Goal: Navigation & Orientation: Find specific page/section

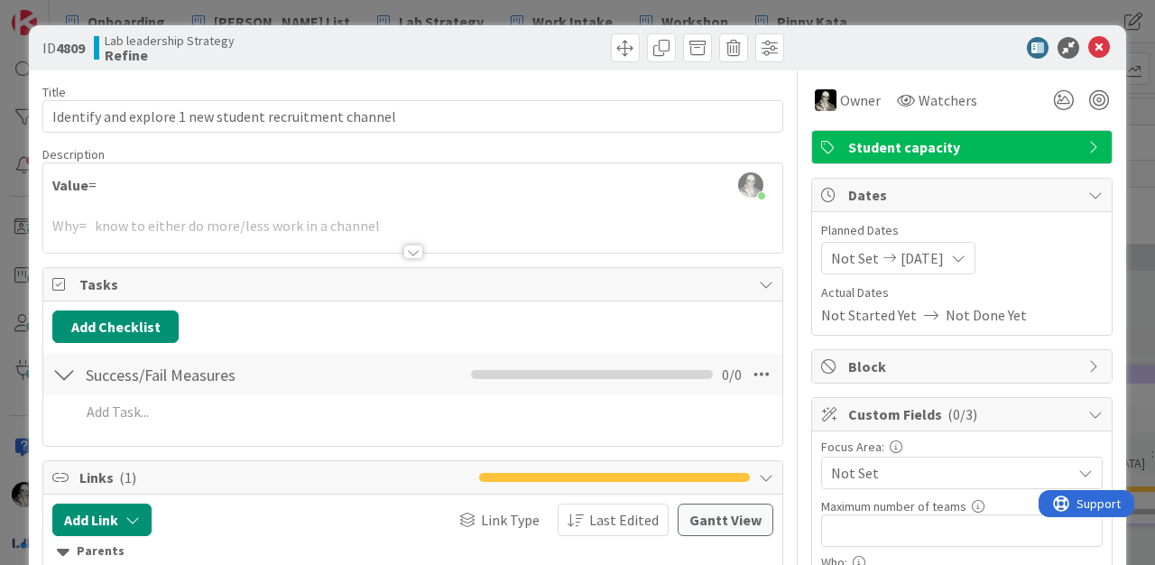
scroll to position [639, 2707]
click at [1100, 41] on icon at bounding box center [1100, 48] width 22 height 22
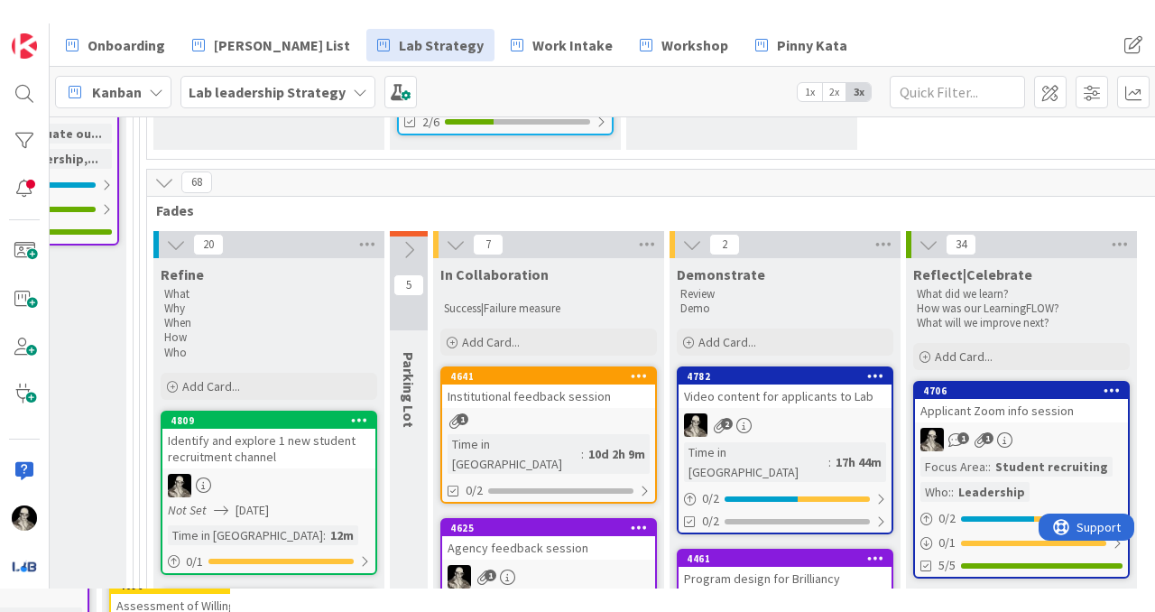
scroll to position [559, 2644]
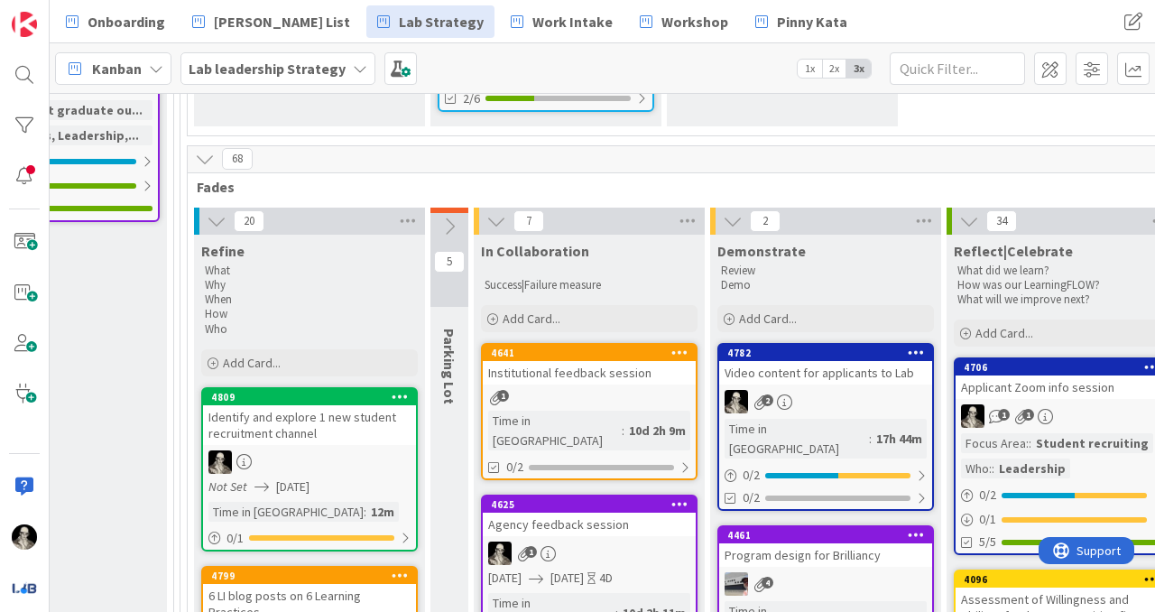
click at [571, 390] on div "1" at bounding box center [589, 397] width 213 height 15
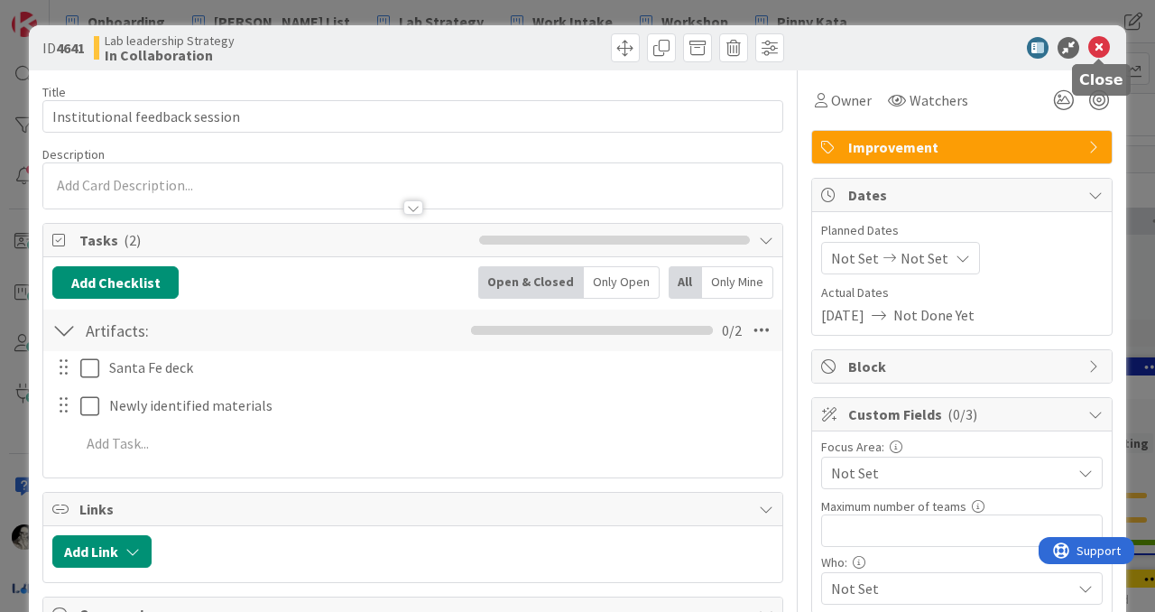
click at [1097, 50] on icon at bounding box center [1100, 48] width 22 height 22
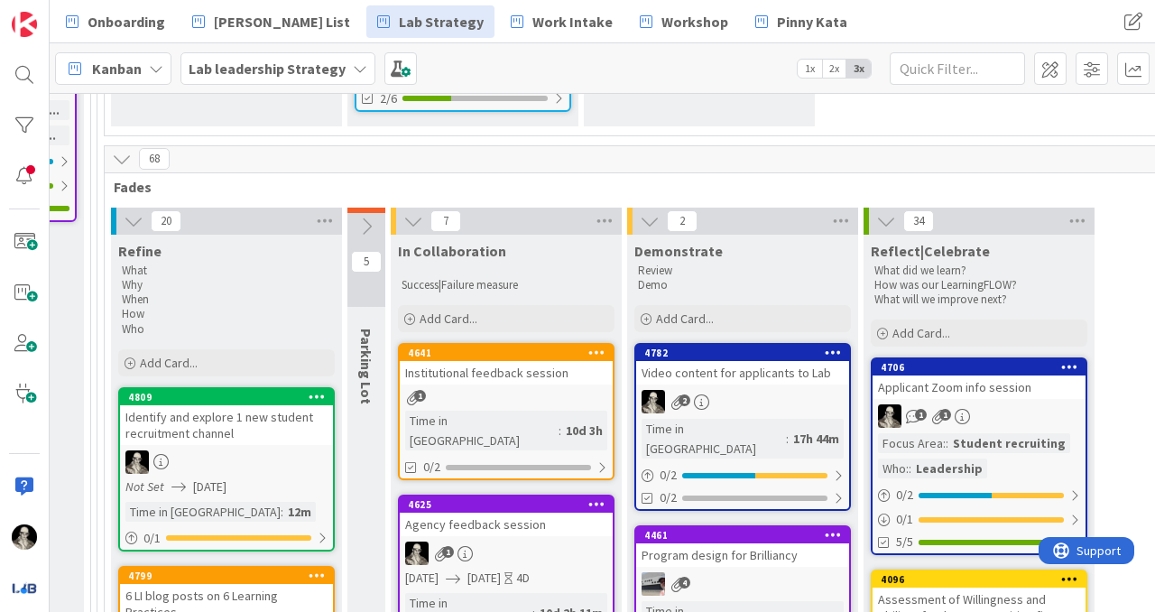
click at [972, 375] on div "Applicant Zoom info session" at bounding box center [979, 386] width 213 height 23
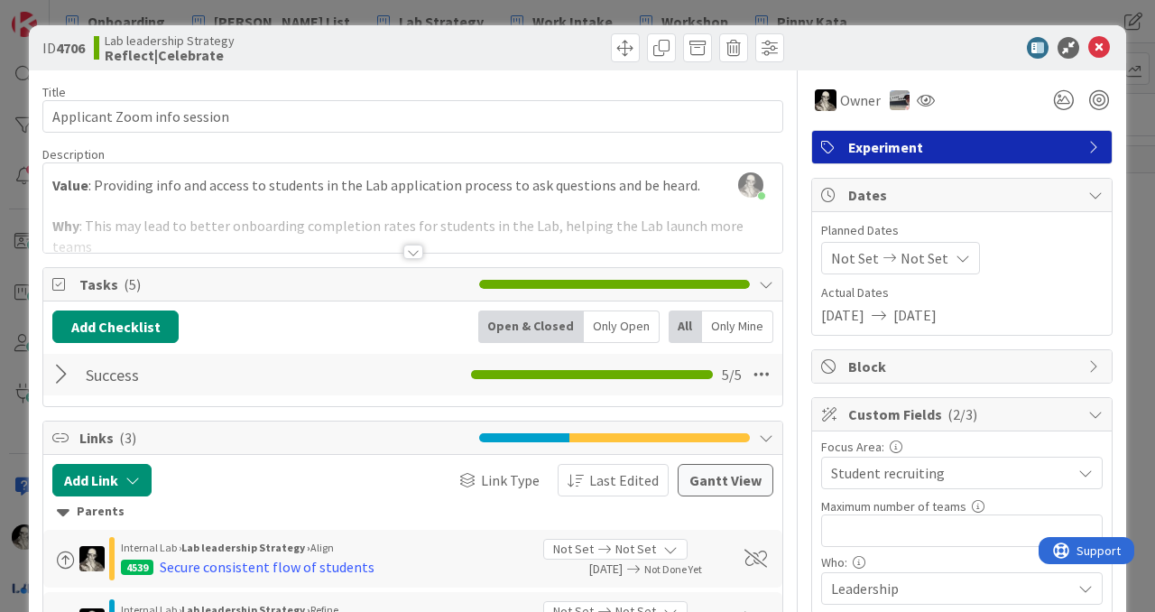
click at [405, 251] on div at bounding box center [413, 252] width 20 height 14
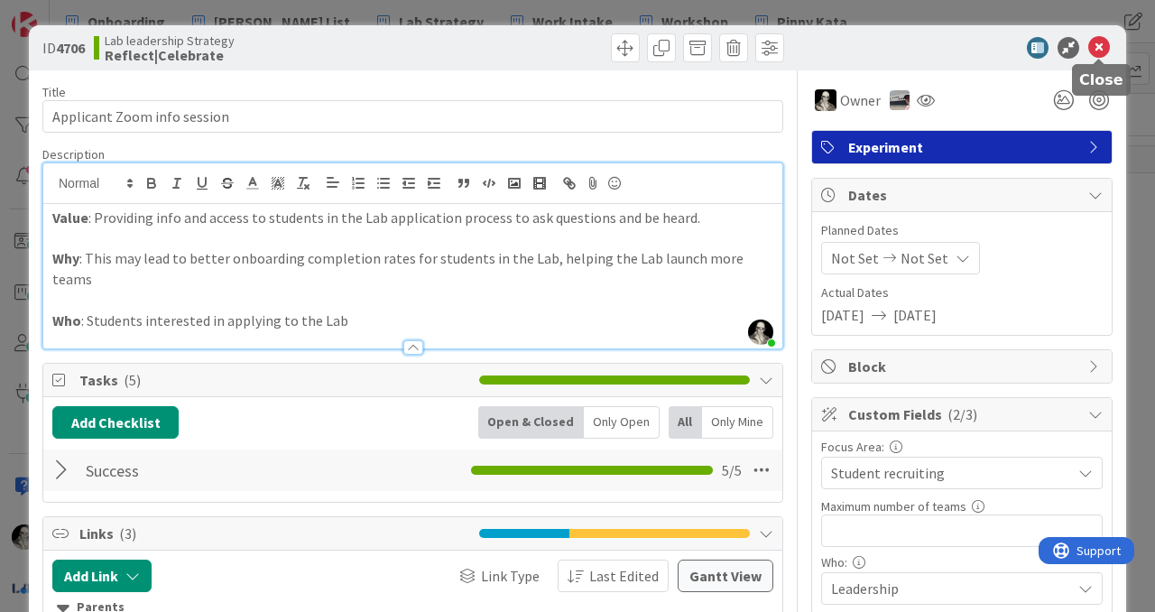
click at [1100, 55] on icon at bounding box center [1100, 48] width 22 height 22
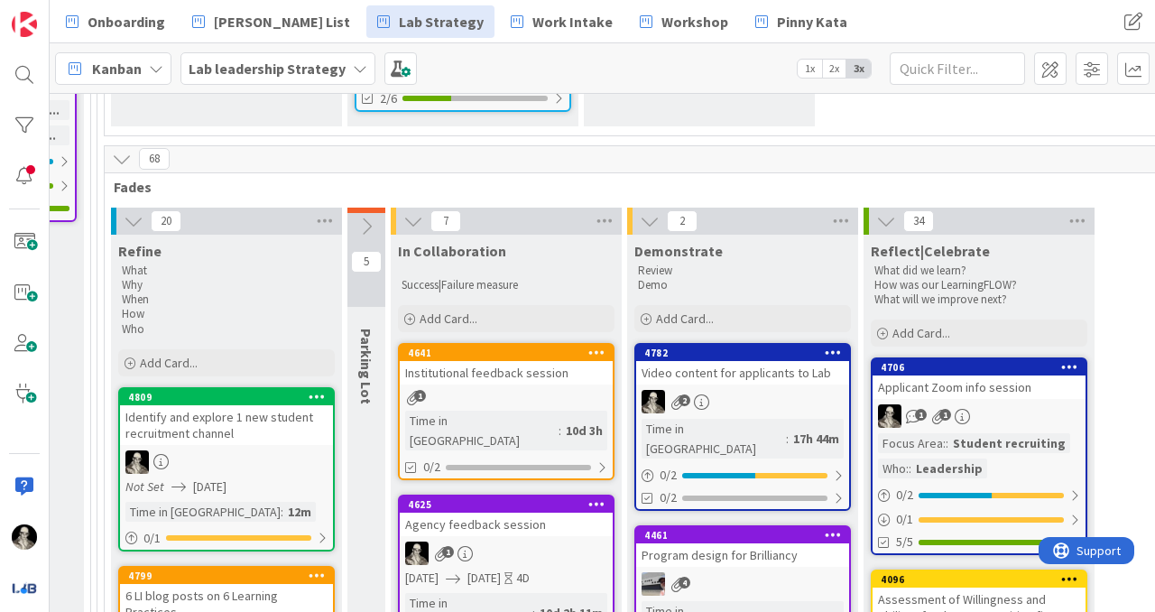
click at [716, 367] on link "4782 Video content for applicants to Lab 2 Time in Column : 17h 44m 0 / 2 0/2" at bounding box center [743, 427] width 217 height 168
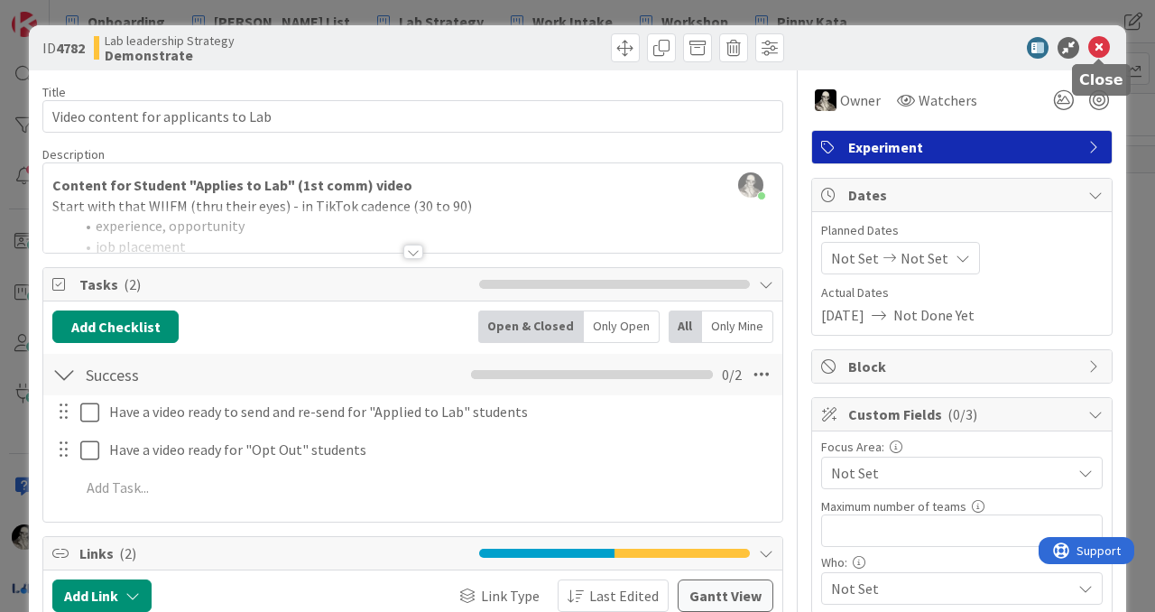
click at [1098, 42] on icon at bounding box center [1100, 48] width 22 height 22
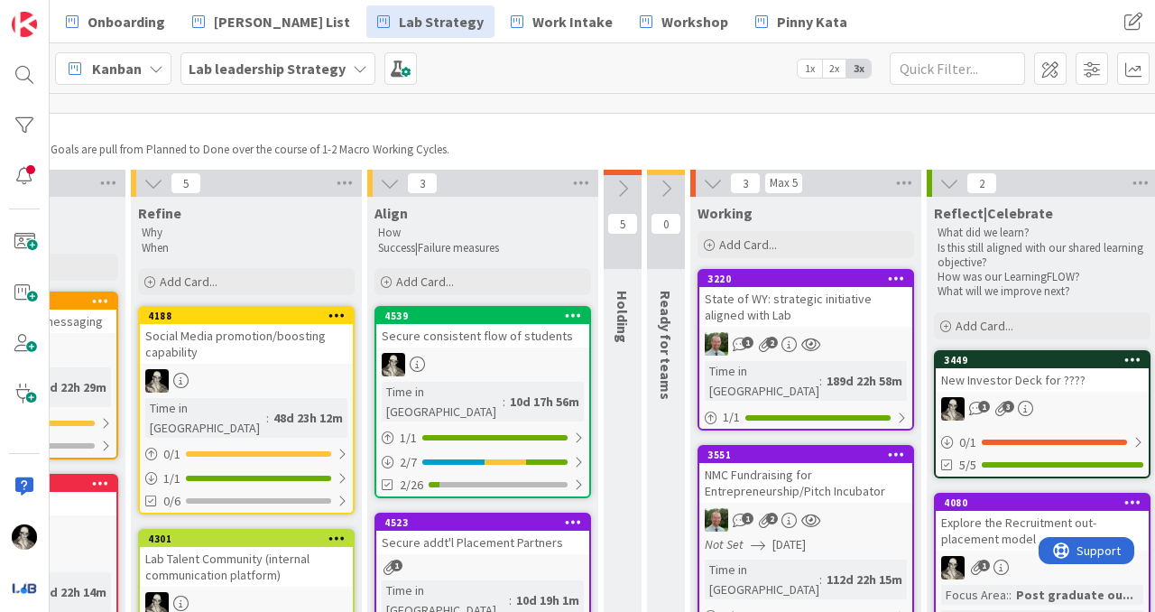
scroll to position [74, 1649]
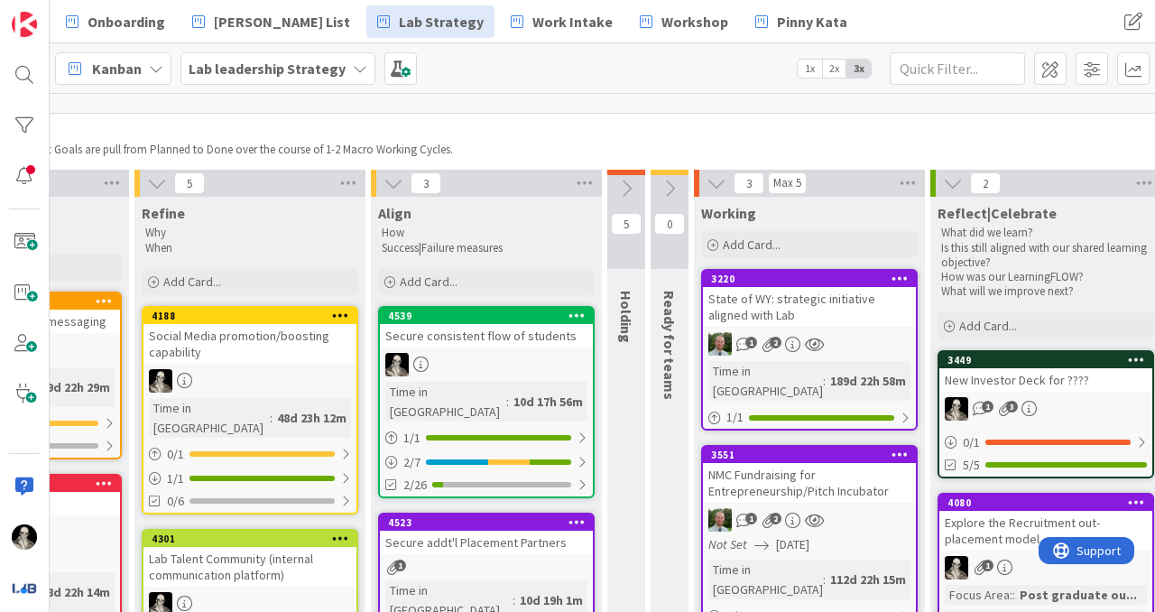
click at [477, 357] on div at bounding box center [486, 364] width 213 height 23
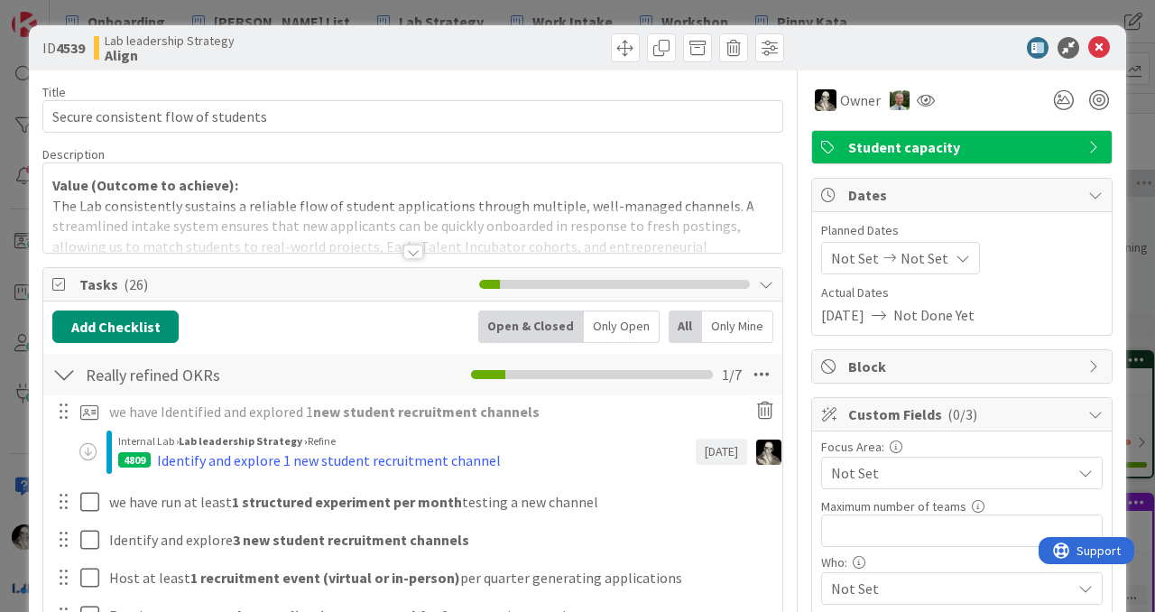
click at [404, 252] on div at bounding box center [413, 252] width 20 height 14
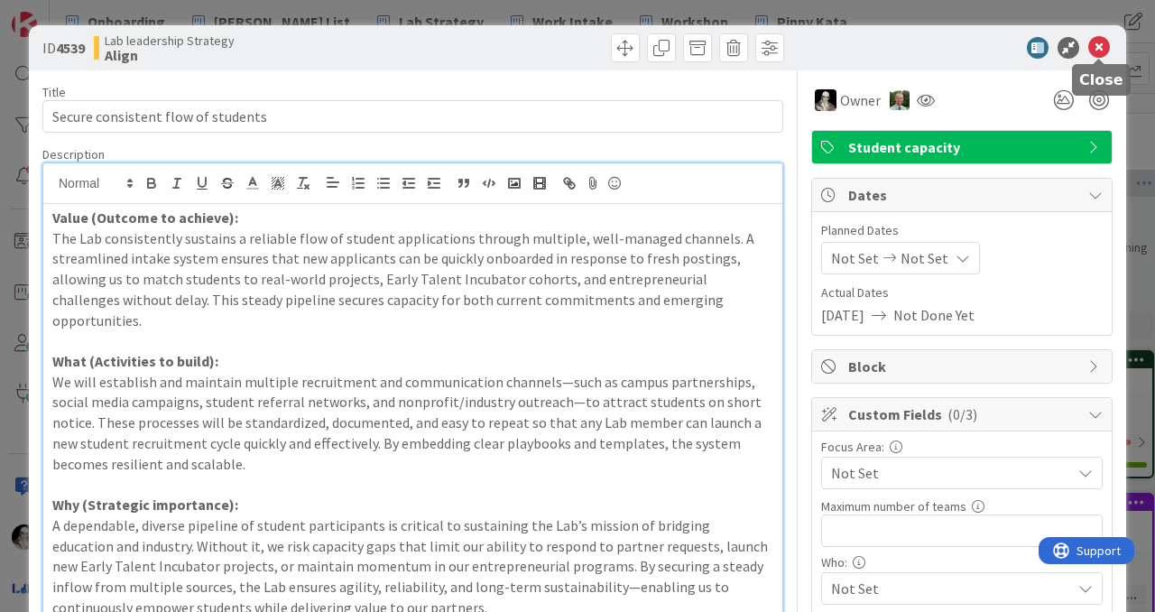
click at [1105, 47] on icon at bounding box center [1100, 48] width 22 height 22
